Goal: Task Accomplishment & Management: Complete application form

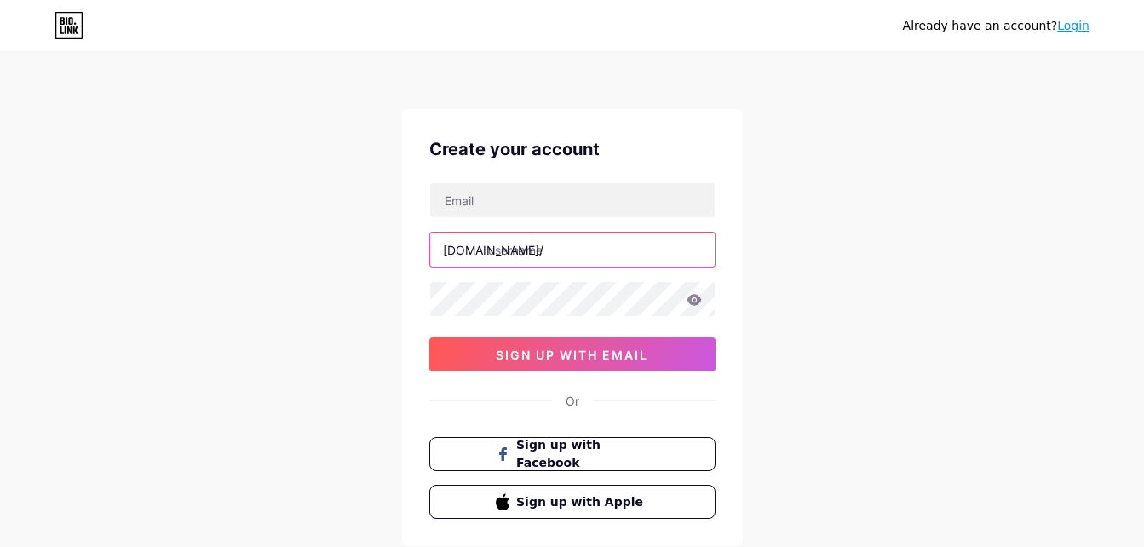
click at [539, 249] on input "text" at bounding box center [572, 250] width 285 height 34
paste input "str8forwardroofingplano"
type input "str8forwardroofingplano"
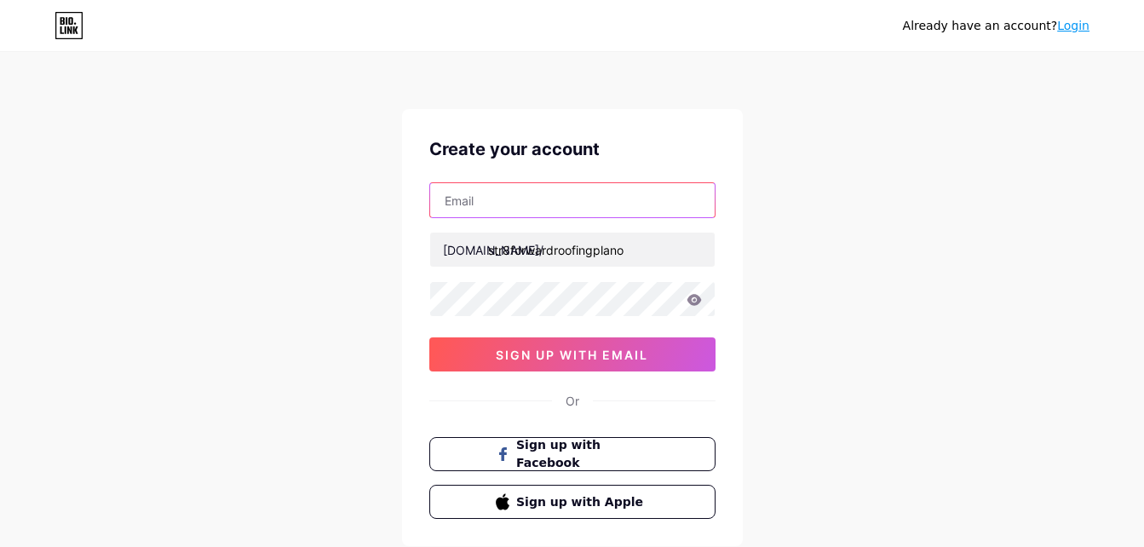
click at [544, 201] on input "text" at bounding box center [572, 200] width 285 height 34
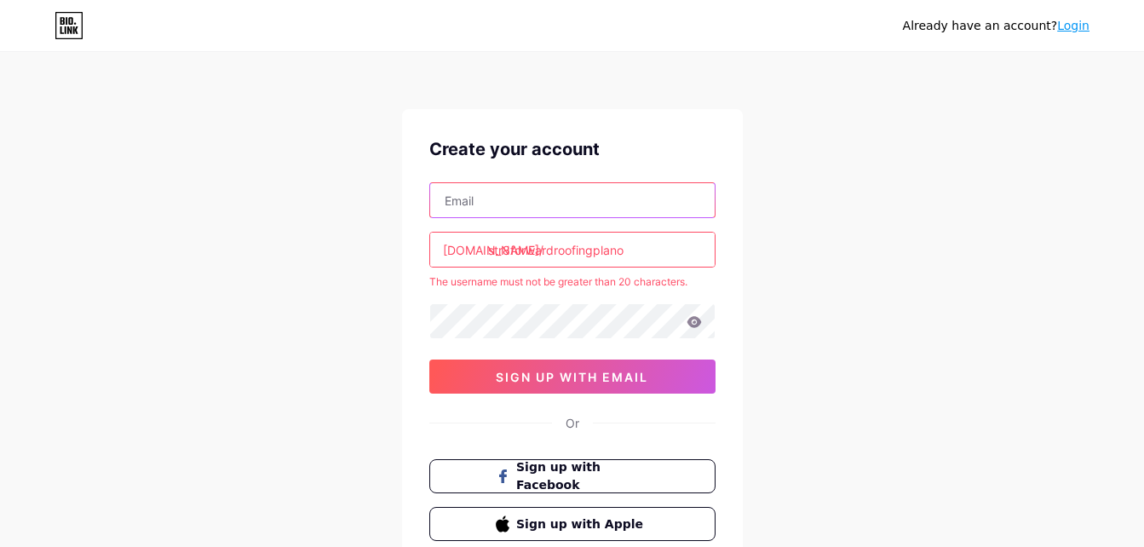
paste input "[EMAIL_ADDRESS][DOMAIN_NAME]"
type input "[EMAIL_ADDRESS][DOMAIN_NAME]"
click at [665, 245] on input "str8forwardroofingplano" at bounding box center [572, 250] width 285 height 34
click at [957, 230] on div "Already have an account? Login Create your account [EMAIL_ADDRESS][DOMAIN_NAME]…" at bounding box center [572, 337] width 1144 height 674
